Goal: Navigation & Orientation: Find specific page/section

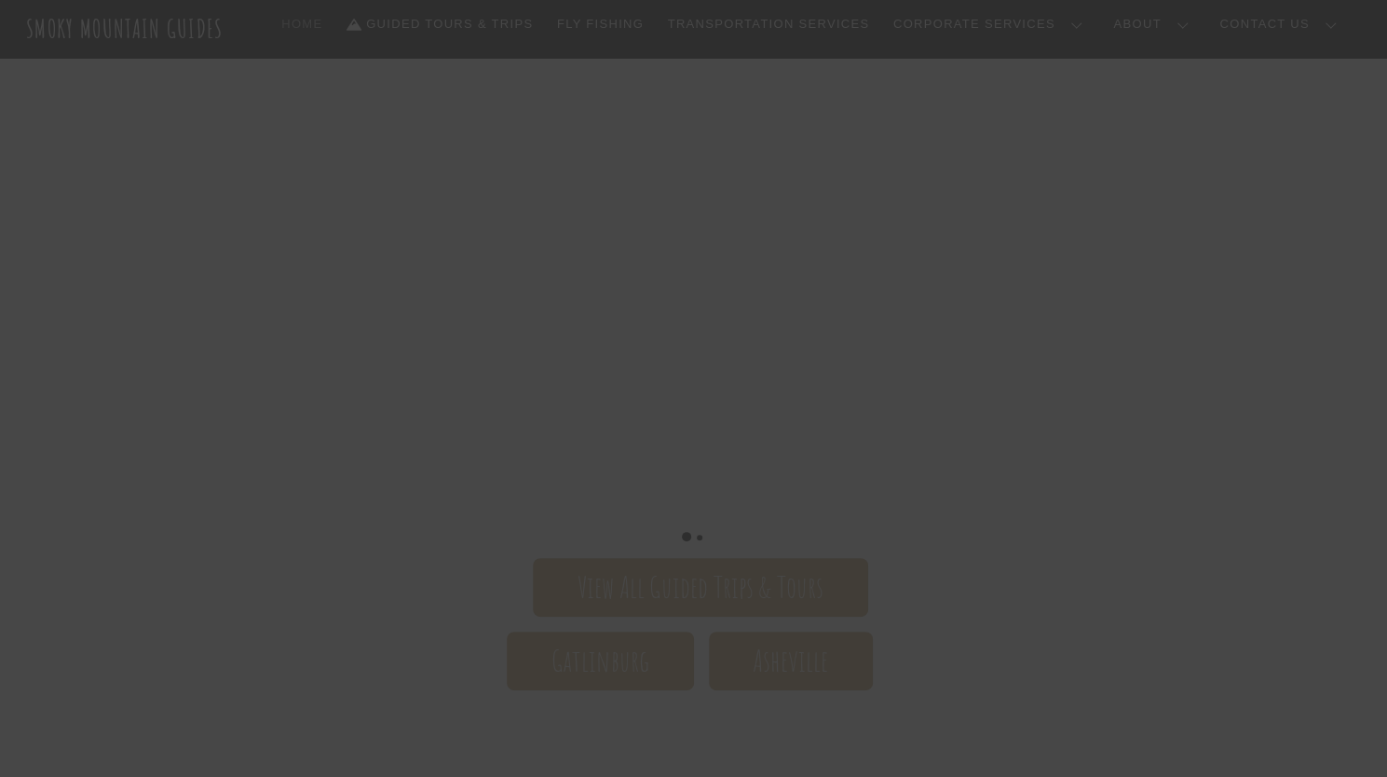
scroll to position [276, 0]
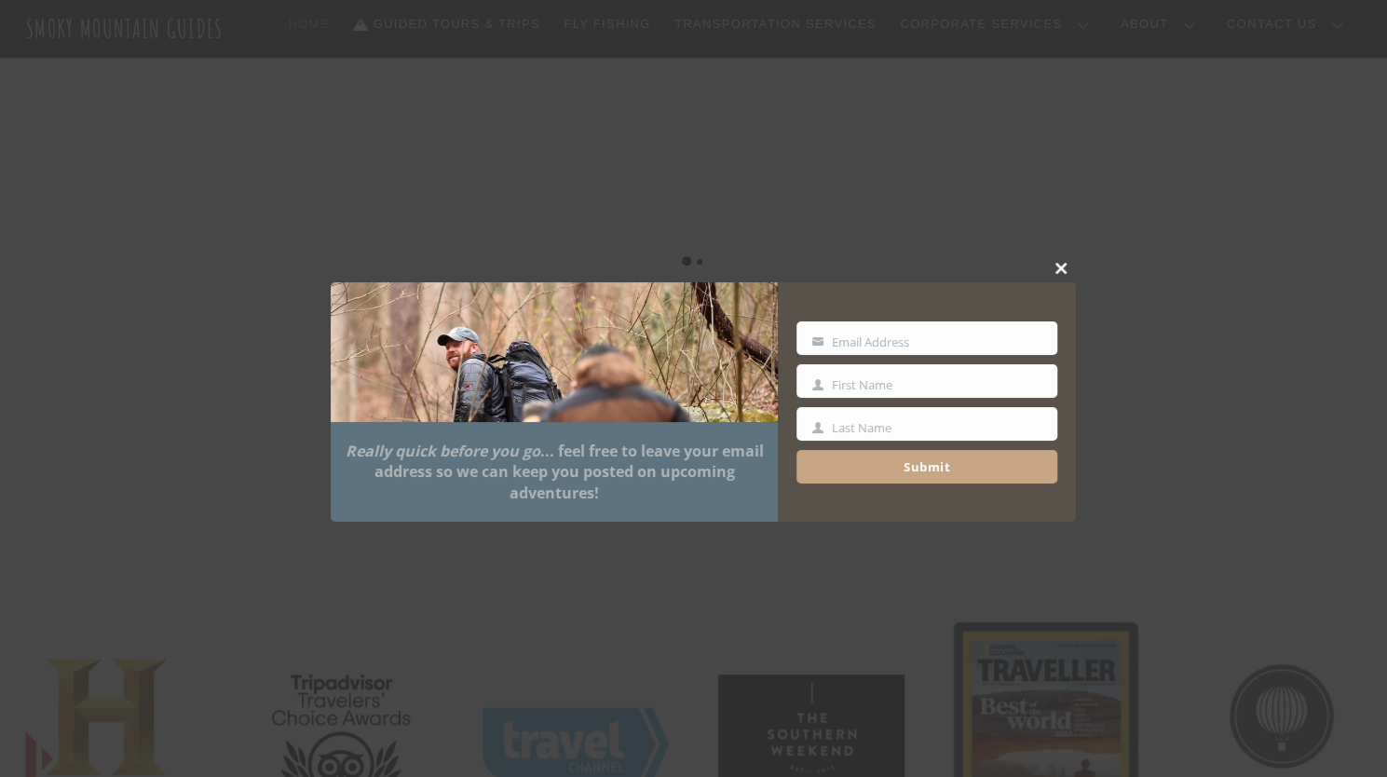
click at [1060, 260] on button "Close this module" at bounding box center [1062, 268] width 28 height 28
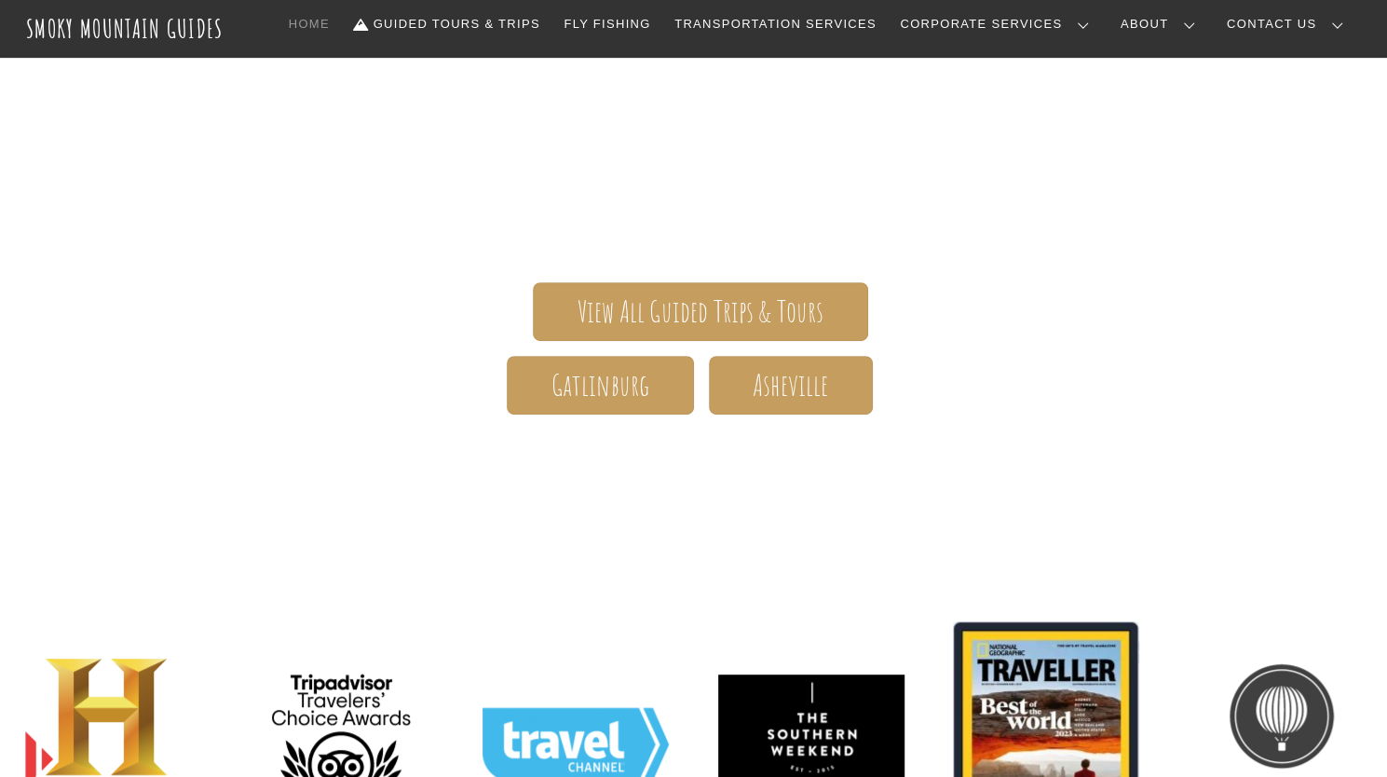
scroll to position [0, 0]
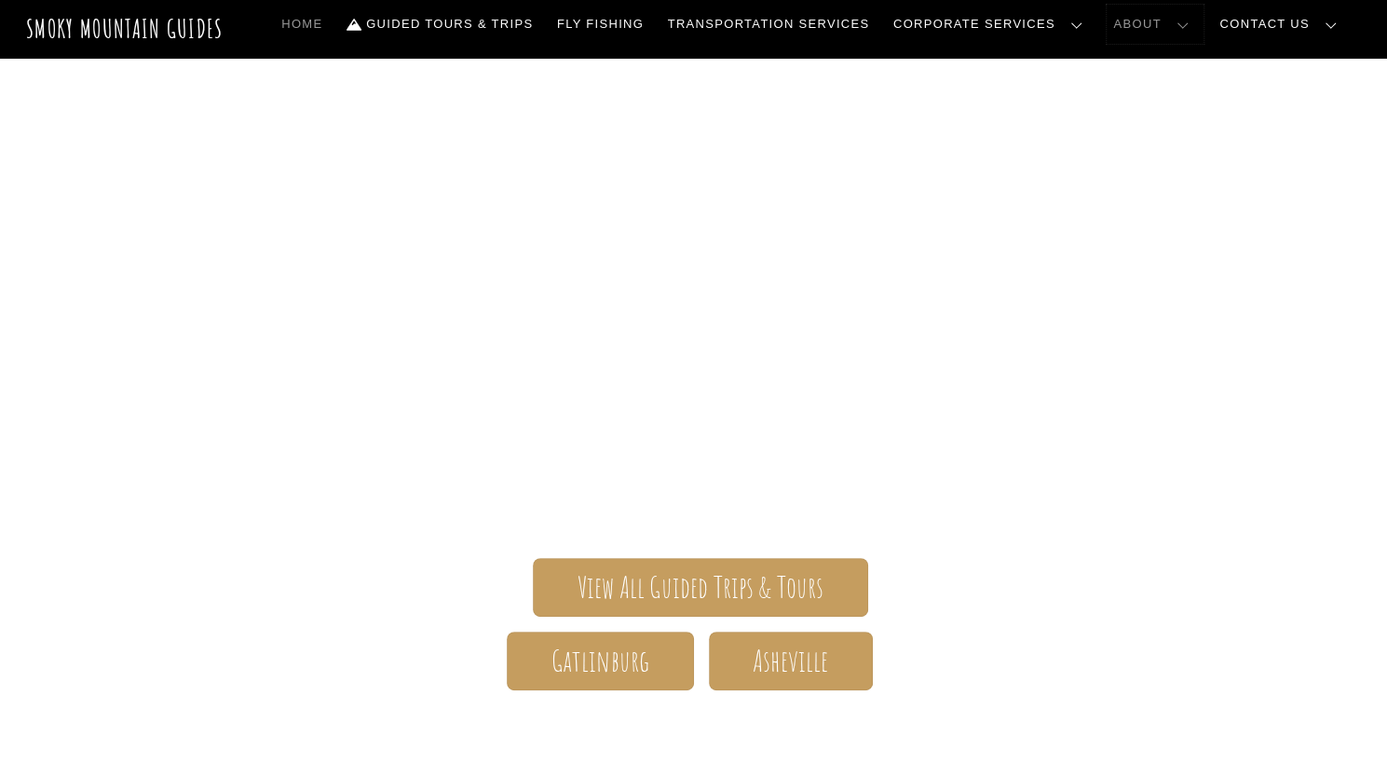
click at [1203, 22] on link "About" at bounding box center [1154, 24] width 97 height 39
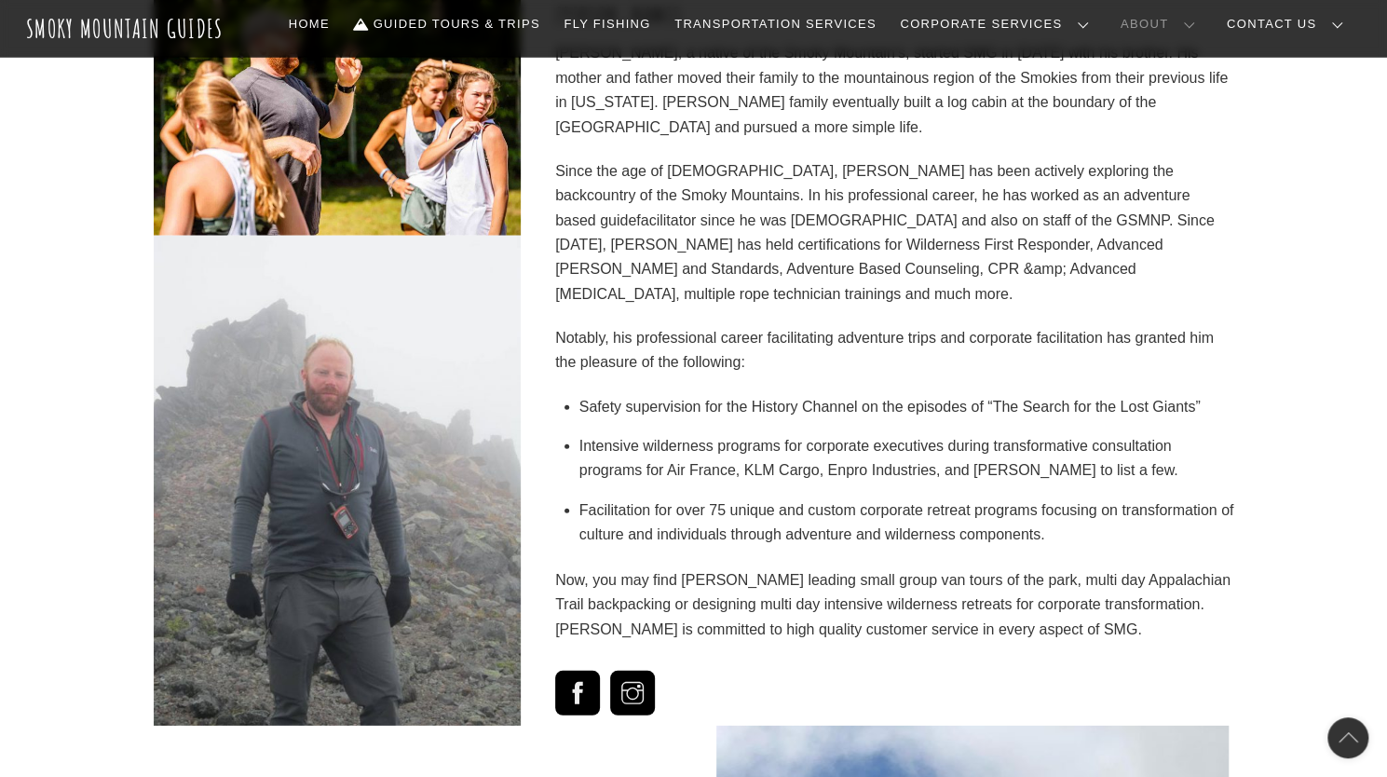
scroll to position [2732, 0]
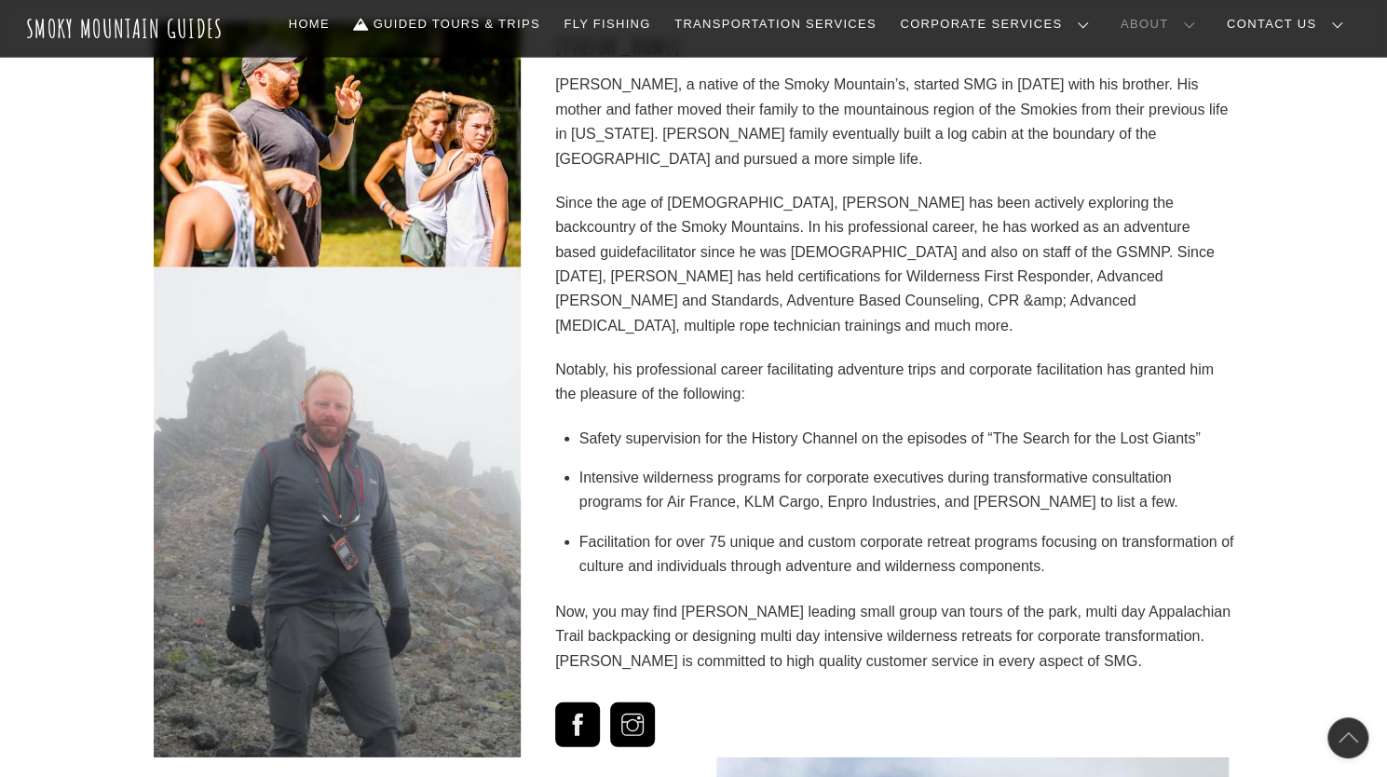
scroll to position [2848, 0]
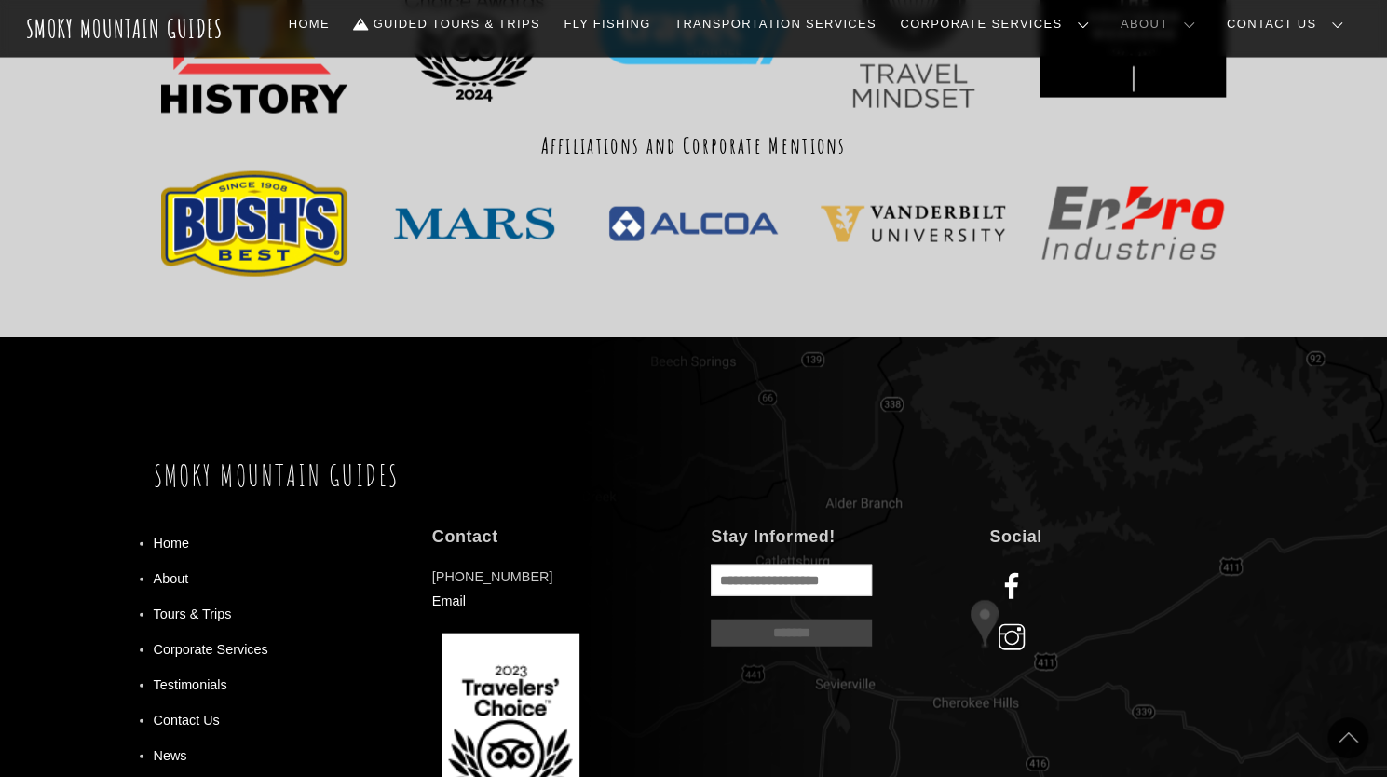
scroll to position [6670, 0]
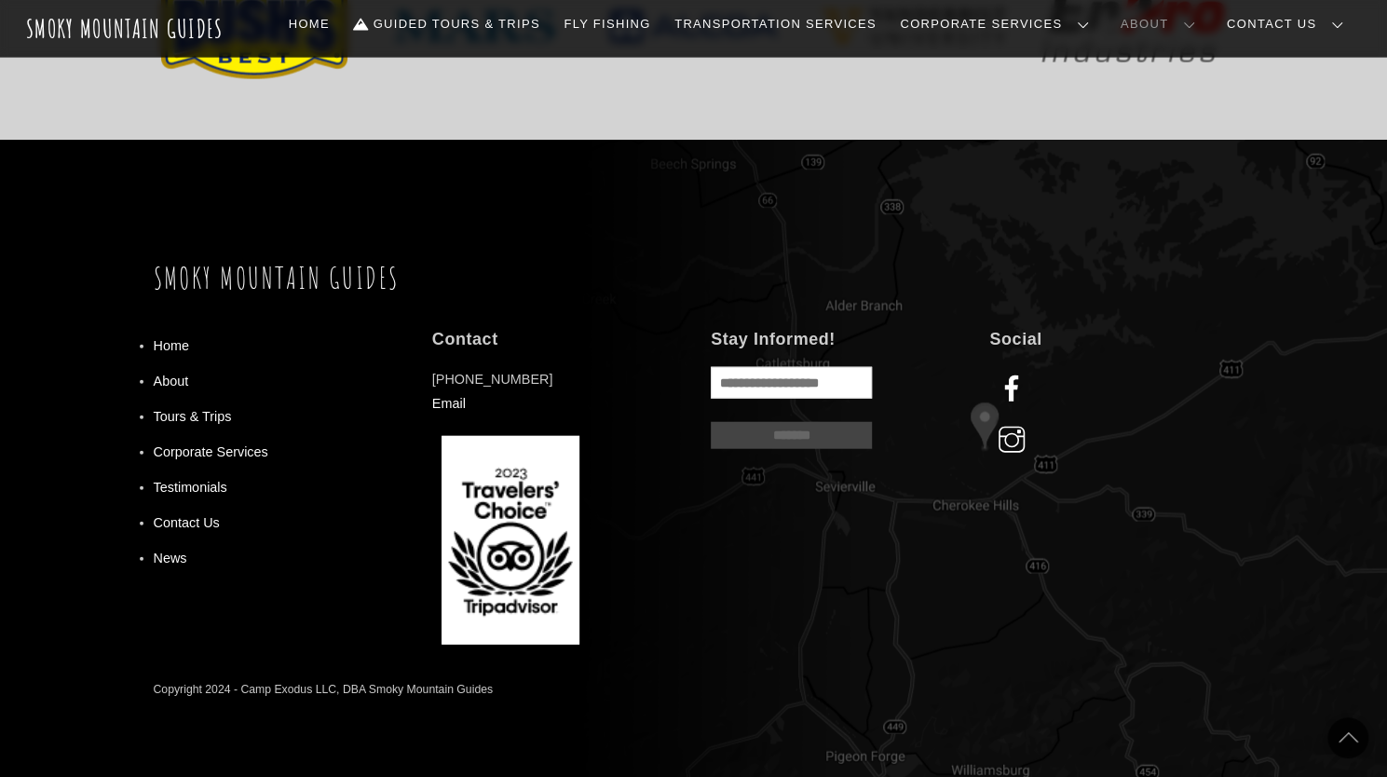
drag, startPoint x: 787, startPoint y: 12, endPoint x: 656, endPoint y: 155, distance: 193.7
click at [656, 155] on div "Back To Top Smoky Mountain Guides Home About Tours & Trips Corporate Services T…" at bounding box center [693, 494] width 1387 height 710
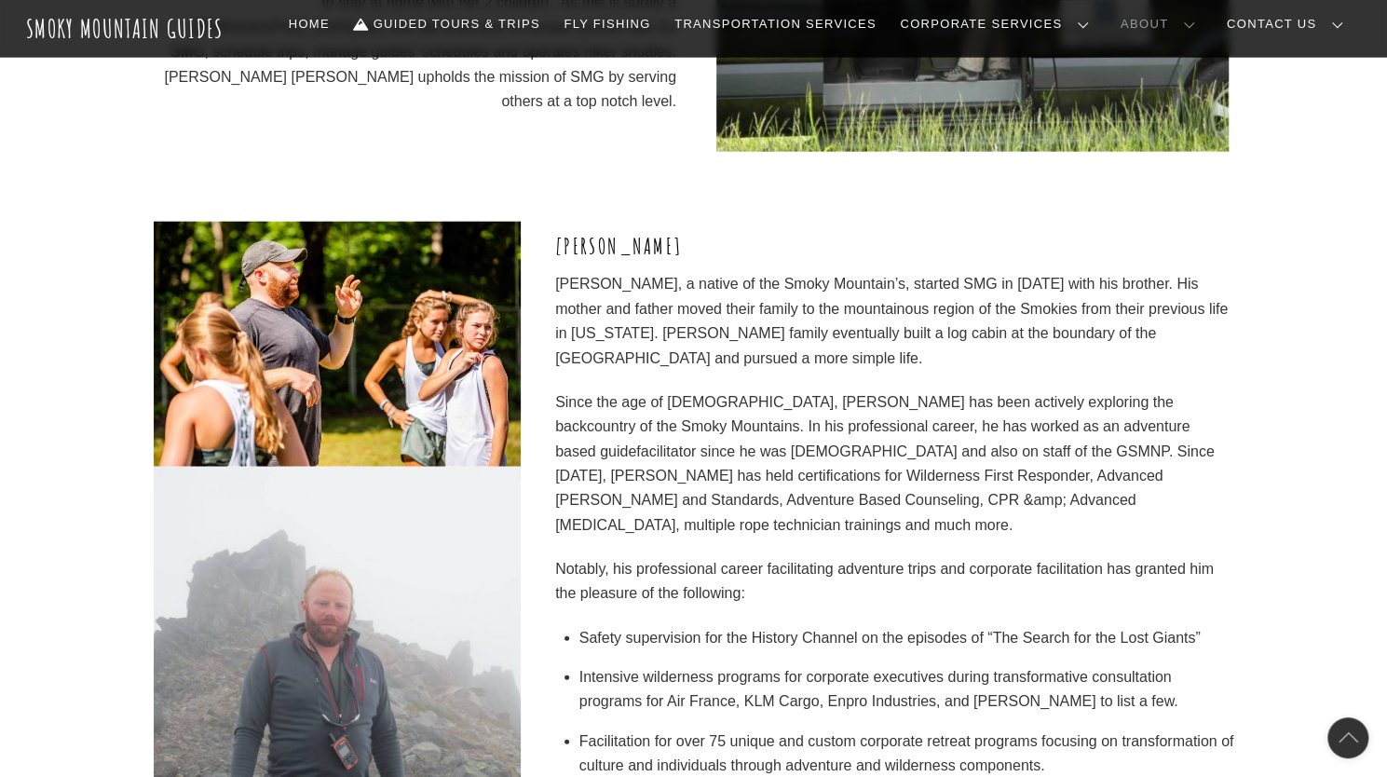
scroll to position [2645, 0]
